Goal: Transaction & Acquisition: Obtain resource

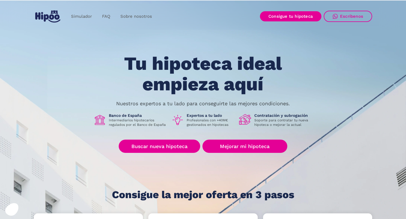
click at [196, 79] on h1 "Tu hipoteca ideal empieza aquí" at bounding box center [203, 74] width 214 height 41
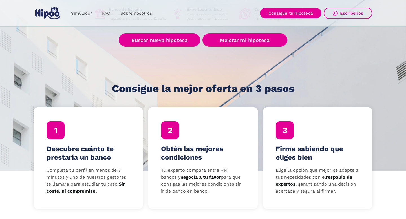
click at [196, 79] on div "Tu hipoteca ideal empieza aquí Nuestros expertos a tu lado para conseguirte las…" at bounding box center [203, 20] width 338 height 147
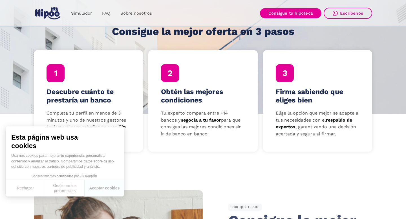
scroll to position [163, 0]
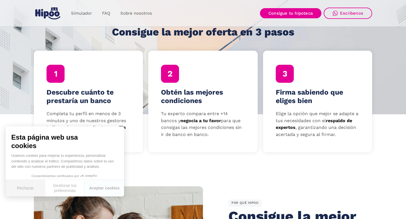
click at [30, 187] on button "Rechazar" at bounding box center [25, 188] width 39 height 17
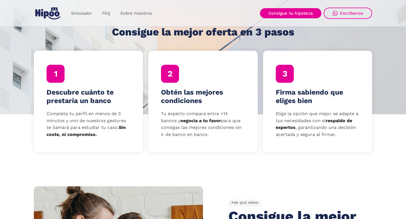
click at [180, 130] on p "Tu experto compara entre +14 bancos y negocia a tu favor para que consigas las …" at bounding box center [203, 124] width 84 height 28
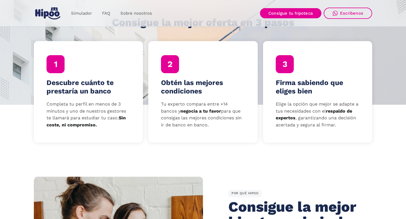
scroll to position [173, 0]
click at [178, 126] on p "Tu experto compara entre +14 bancos y negocia a tu favor para que consigas las …" at bounding box center [203, 115] width 84 height 28
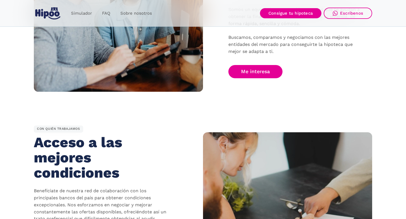
scroll to position [440, 0]
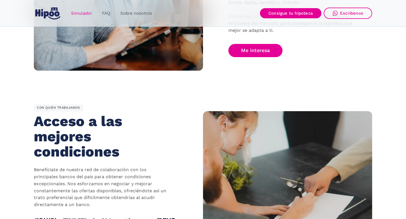
click at [84, 13] on link "Simulador" at bounding box center [81, 13] width 31 height 11
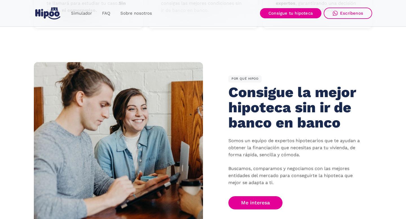
scroll to position [0, 0]
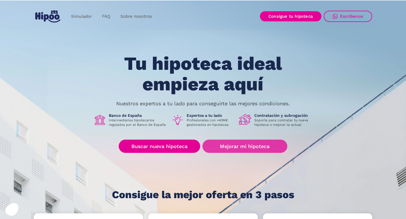
click at [216, 144] on link "Mejorar mi hipoteca" at bounding box center [244, 146] width 85 height 13
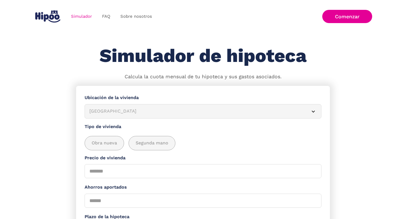
click at [62, 92] on section "**********" at bounding box center [203, 206] width 406 height 240
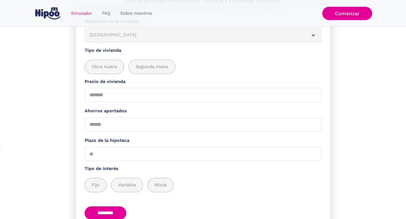
scroll to position [108, 0]
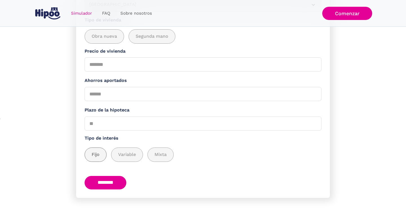
click at [98, 156] on span "Fijo" at bounding box center [96, 154] width 8 height 7
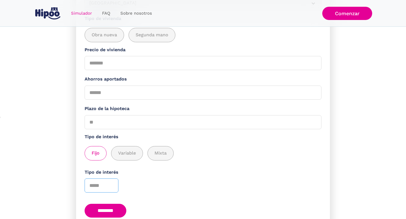
click at [109, 183] on input "Tipo de interés" at bounding box center [102, 186] width 34 height 14
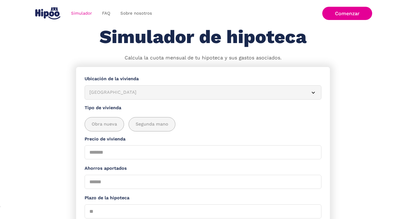
scroll to position [0, 0]
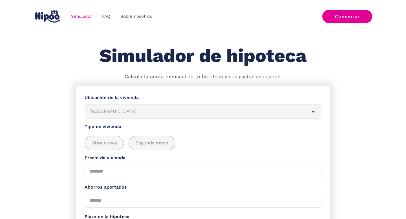
click at [139, 92] on form "**********" at bounding box center [203, 210] width 254 height 249
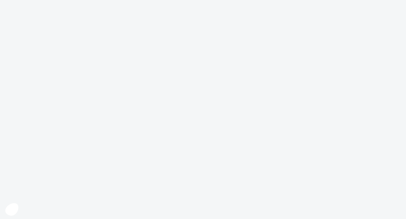
click at [206, 165] on body at bounding box center [203, 109] width 406 height 219
